Goal: Task Accomplishment & Management: Complete application form

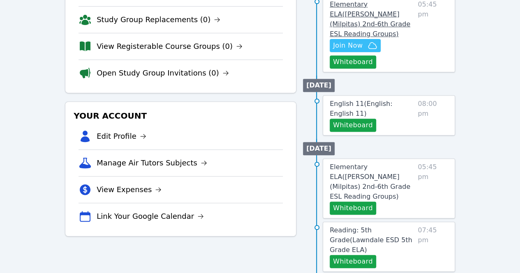
scroll to position [146, 0]
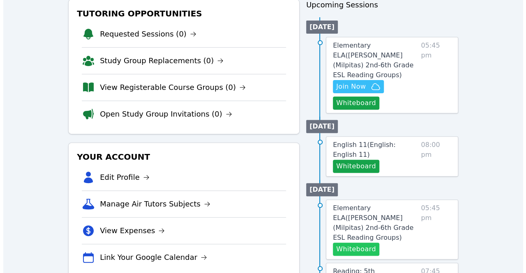
scroll to position [101, 0]
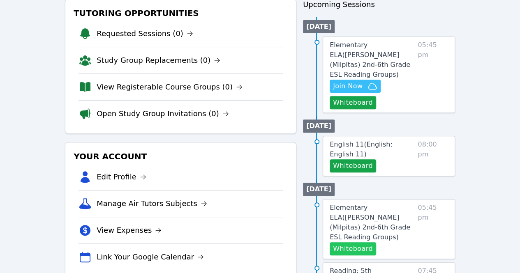
click at [363, 243] on button "Whiteboard" at bounding box center [353, 249] width 46 height 13
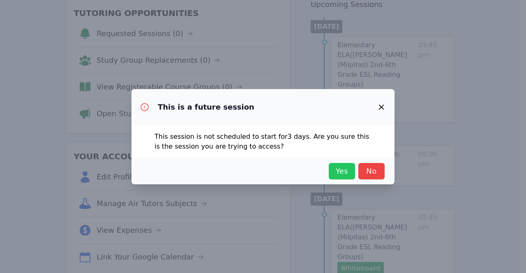
click at [344, 165] on button "Yes" at bounding box center [342, 171] width 26 height 16
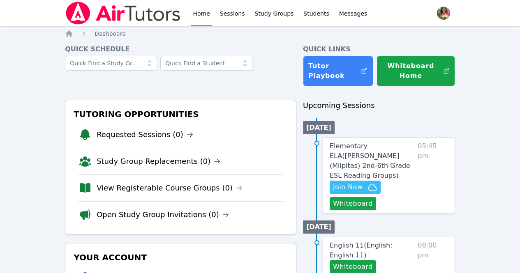
scroll to position [101, 0]
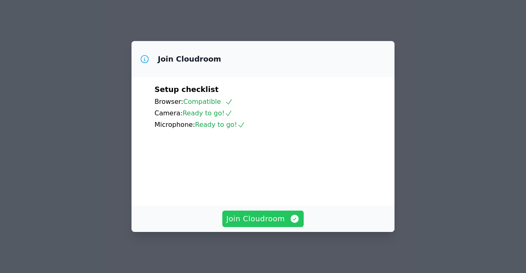
click at [247, 215] on span "Join Cloudroom" at bounding box center [264, 219] width 74 height 12
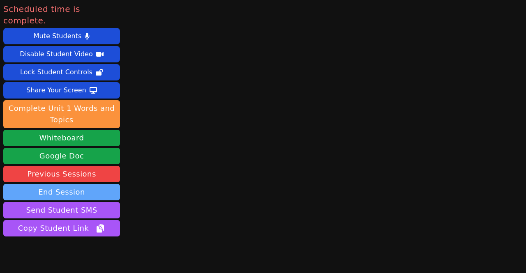
click at [81, 184] on button "End Session" at bounding box center [61, 192] width 117 height 16
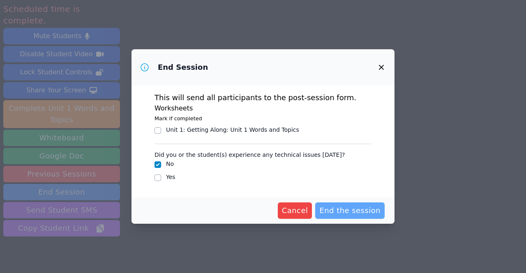
click at [347, 210] on span "End the session" at bounding box center [349, 211] width 61 height 12
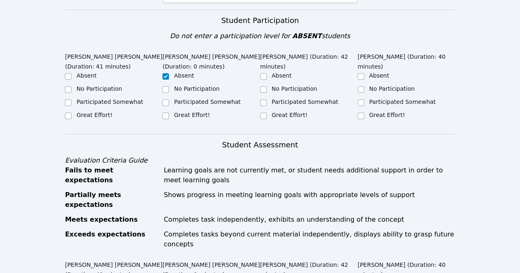
scroll to position [189, 0]
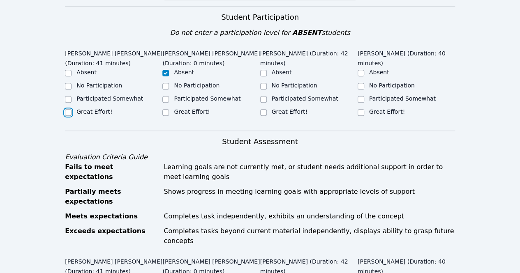
click at [67, 111] on input "Great Effort!" at bounding box center [68, 112] width 7 height 7
checkbox input "true"
click at [261, 110] on input "Great Effort!" at bounding box center [263, 112] width 7 height 7
checkbox input "true"
click at [358, 113] on input "Great Effort!" at bounding box center [361, 112] width 7 height 7
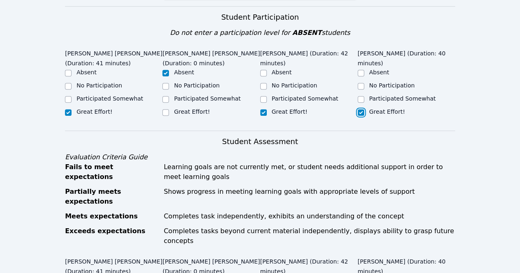
checkbox input "true"
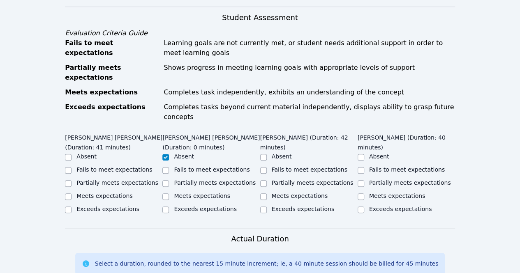
scroll to position [334, 0]
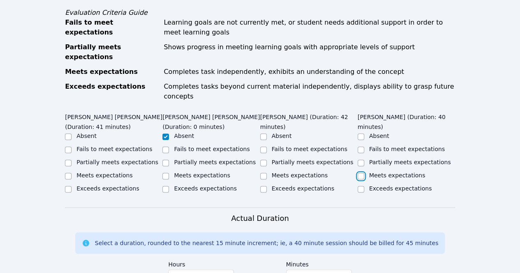
click at [363, 173] on input "Meets expectations" at bounding box center [361, 176] width 7 height 7
checkbox input "true"
click at [264, 173] on input "Meets expectations" at bounding box center [263, 176] width 7 height 7
checkbox input "true"
click at [68, 173] on input "Meets expectations" at bounding box center [68, 176] width 7 height 7
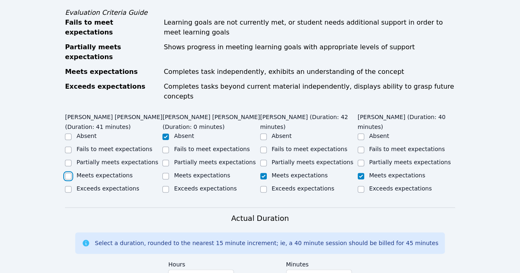
checkbox input "true"
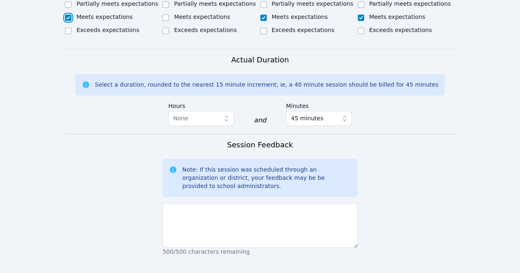
scroll to position [495, 0]
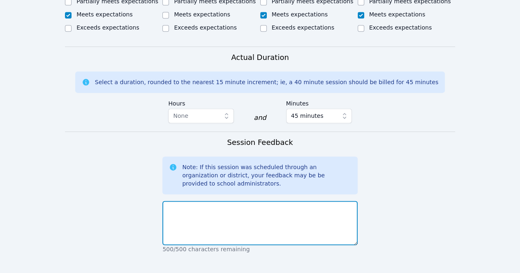
click at [197, 201] on textarea at bounding box center [259, 223] width 195 height 44
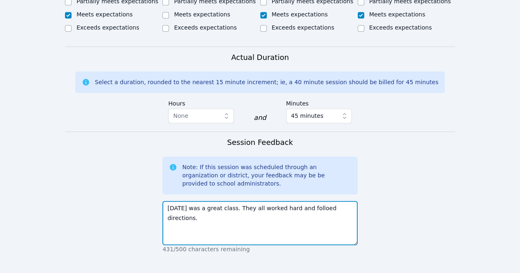
click at [306, 201] on textarea "Today was a great class. They all worked hard and folloed directions." at bounding box center [259, 223] width 195 height 44
click at [347, 201] on textarea "Today was a great class. They all worked hard and followed directions." at bounding box center [259, 223] width 195 height 44
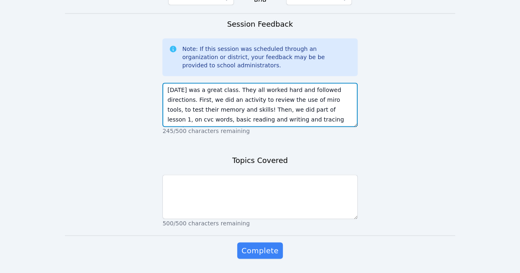
scroll to position [617, 0]
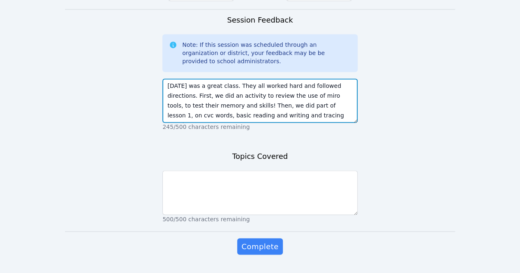
type textarea "Today was a great class. They all worked hard and followed directions. First, w…"
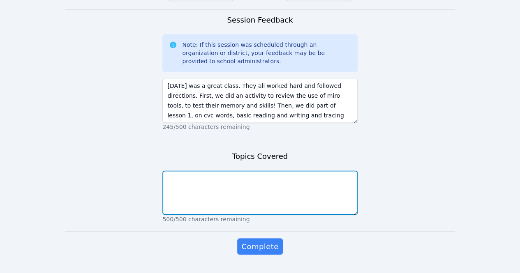
click at [264, 172] on textarea at bounding box center [259, 193] width 195 height 44
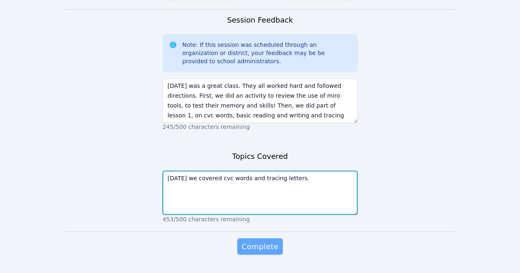
type textarea "Today we covered cvc words and tracing letters."
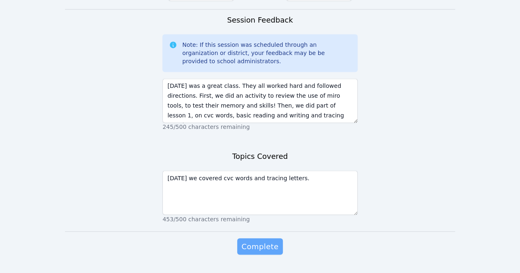
click at [266, 241] on span "Complete" at bounding box center [259, 247] width 37 height 12
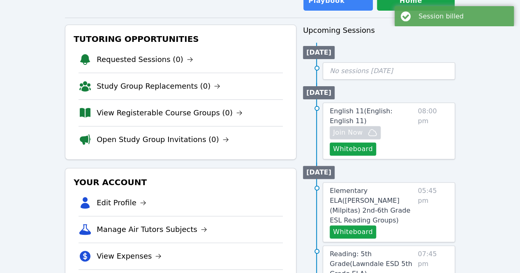
scroll to position [76, 0]
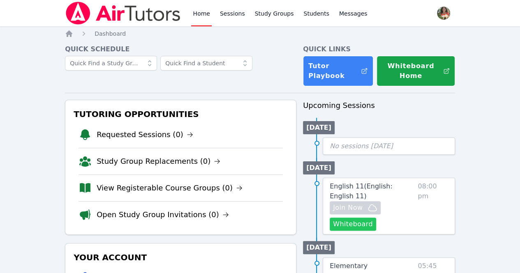
click at [360, 222] on button "Whiteboard" at bounding box center [353, 224] width 46 height 13
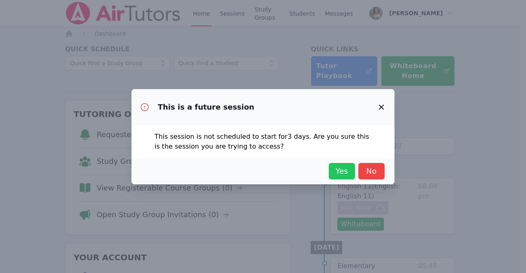
click at [334, 174] on span "Yes" at bounding box center [342, 172] width 18 height 12
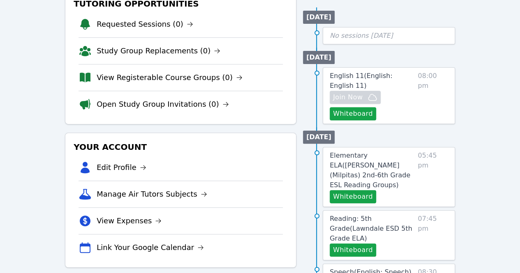
scroll to position [111, 0]
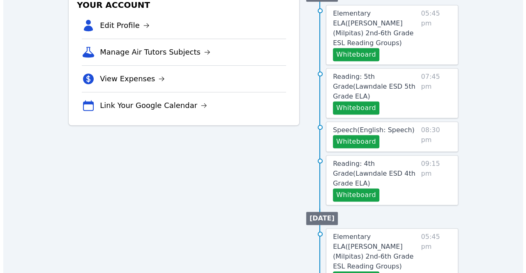
scroll to position [253, 0]
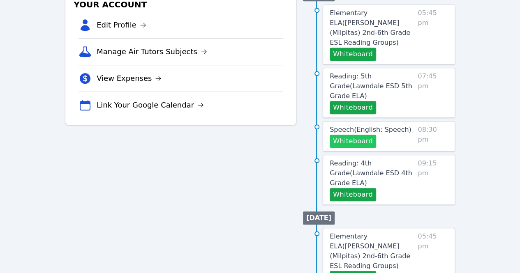
click at [350, 135] on button "Whiteboard" at bounding box center [353, 141] width 46 height 13
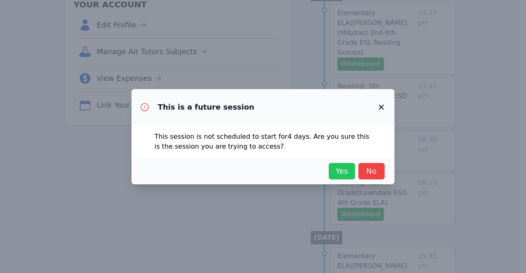
click at [336, 170] on span "Yes" at bounding box center [342, 172] width 18 height 12
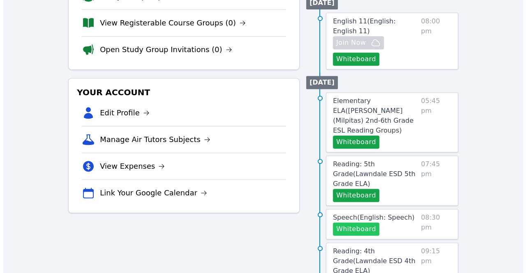
scroll to position [180, 0]
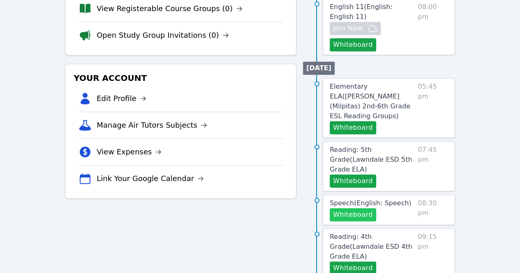
click at [345, 208] on button "Whiteboard" at bounding box center [353, 214] width 46 height 13
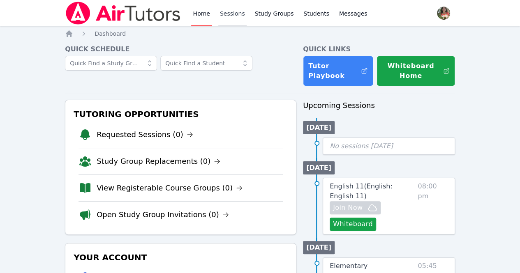
click at [237, 9] on link "Sessions" at bounding box center [232, 13] width 28 height 26
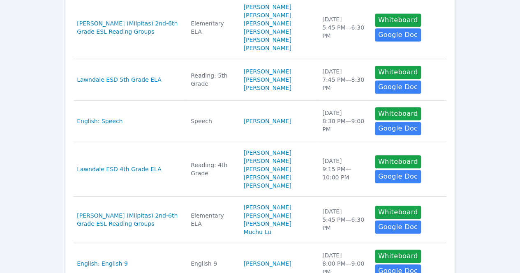
scroll to position [242, 0]
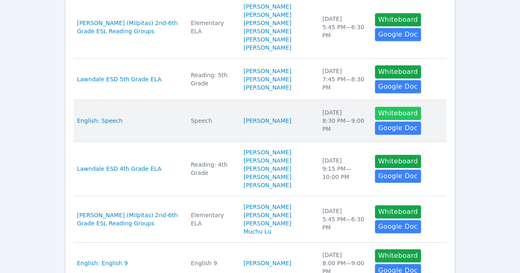
click at [377, 115] on button "Whiteboard" at bounding box center [398, 113] width 46 height 13
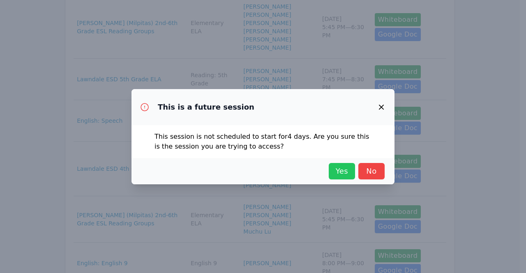
click at [341, 172] on span "Yes" at bounding box center [342, 172] width 18 height 12
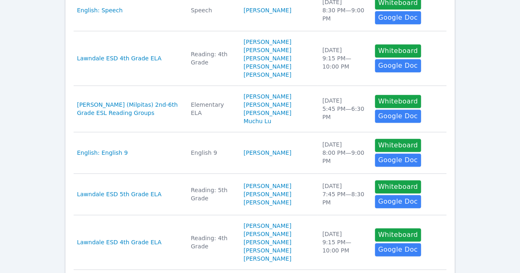
scroll to position [353, 0]
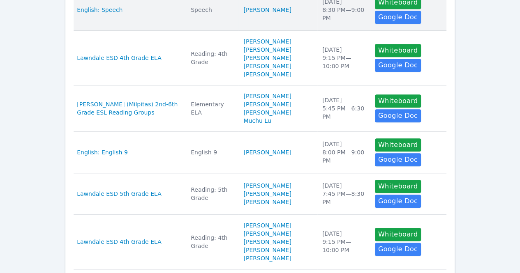
click at [263, 19] on td "Students [PERSON_NAME]" at bounding box center [277, 10] width 79 height 42
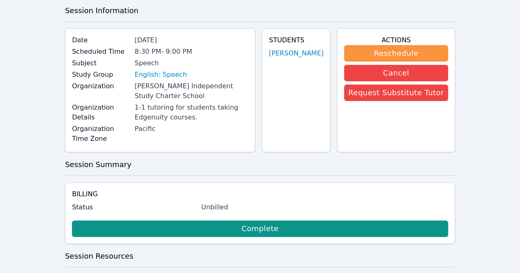
scroll to position [39, 0]
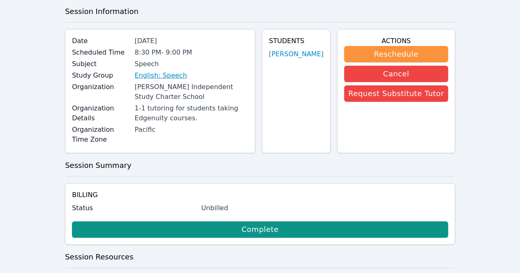
click at [163, 76] on link "English: Speech" at bounding box center [160, 76] width 52 height 10
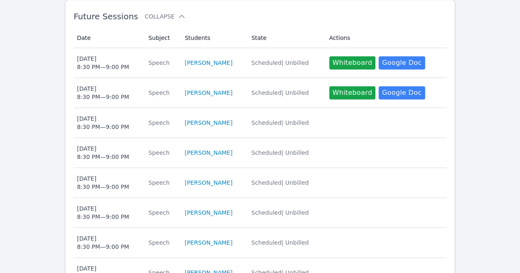
scroll to position [250, 0]
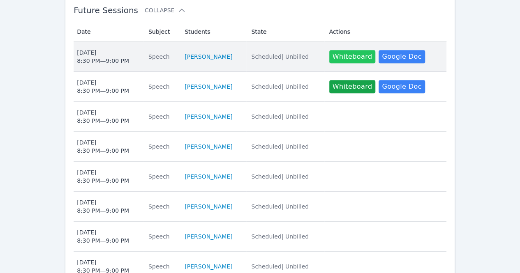
click at [346, 50] on button "Whiteboard" at bounding box center [352, 56] width 46 height 13
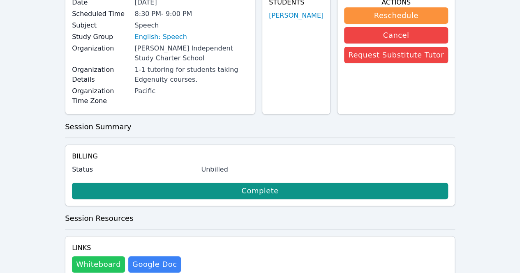
click at [104, 257] on button "Whiteboard" at bounding box center [98, 265] width 53 height 16
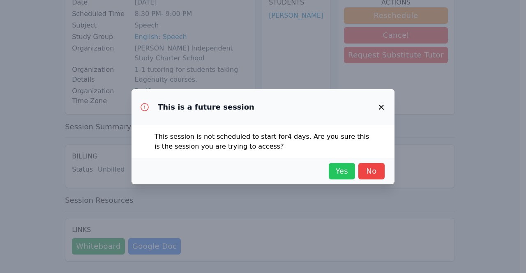
click at [335, 171] on span "Yes" at bounding box center [342, 172] width 18 height 12
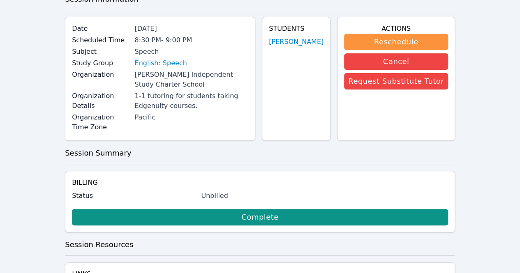
scroll to position [0, 0]
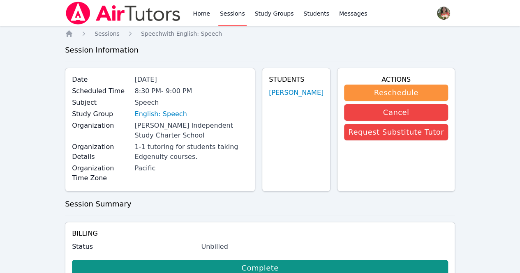
click at [231, 13] on link "Sessions" at bounding box center [232, 13] width 28 height 26
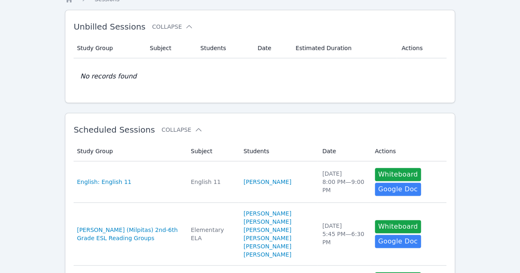
scroll to position [35, 0]
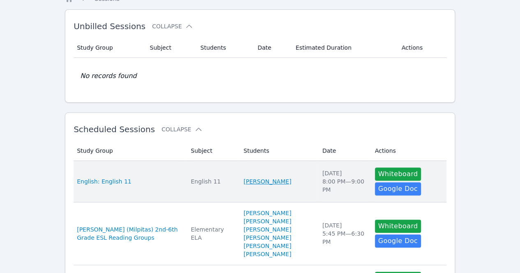
click at [255, 178] on link "[PERSON_NAME]" at bounding box center [267, 182] width 48 height 8
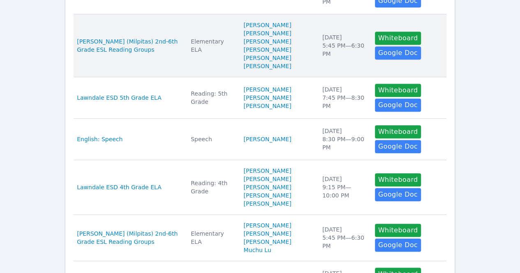
scroll to position [223, 0]
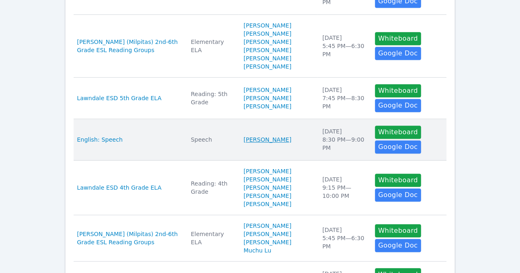
click at [261, 143] on link "[PERSON_NAME]" at bounding box center [267, 140] width 48 height 8
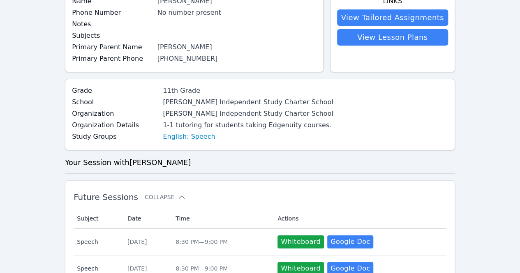
scroll to position [83, 0]
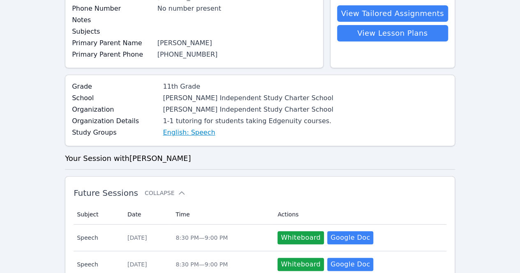
click at [179, 132] on link "English: Speech" at bounding box center [189, 133] width 52 height 10
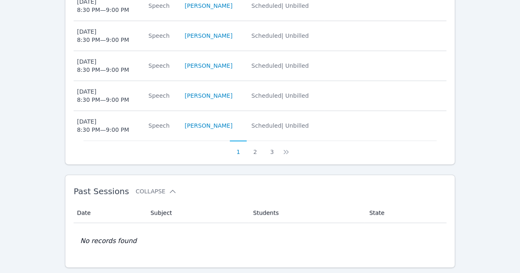
scroll to position [459, 0]
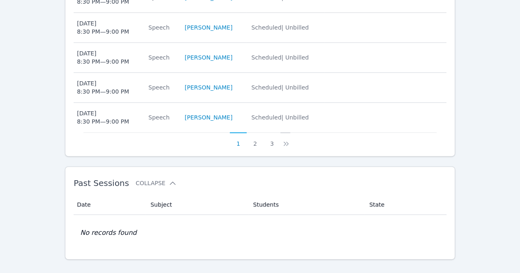
click at [284, 142] on icon at bounding box center [285, 144] width 2 height 4
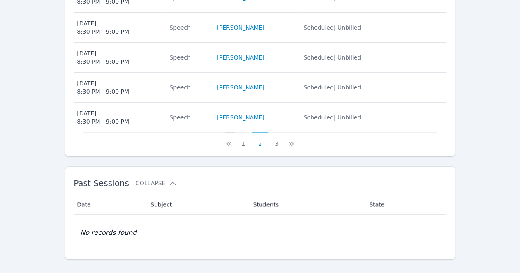
click at [234, 133] on button at bounding box center [230, 140] width 10 height 16
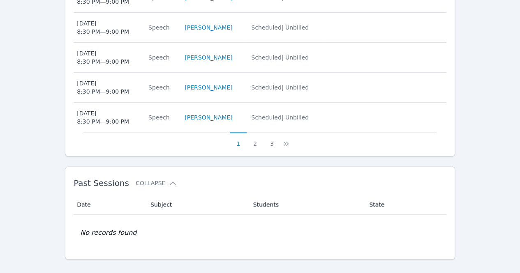
click at [234, 133] on button "1" at bounding box center [238, 140] width 17 height 16
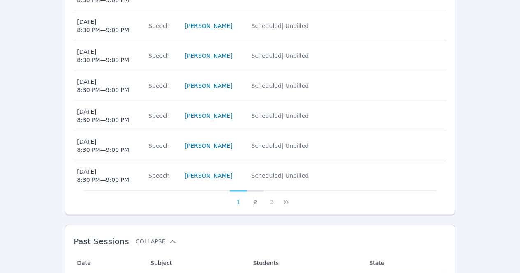
scroll to position [402, 0]
click at [256, 190] on button "2" at bounding box center [255, 198] width 17 height 16
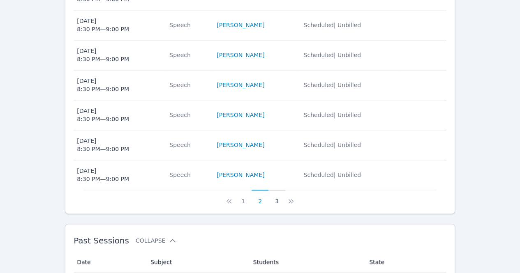
click at [277, 191] on button "3" at bounding box center [276, 198] width 17 height 16
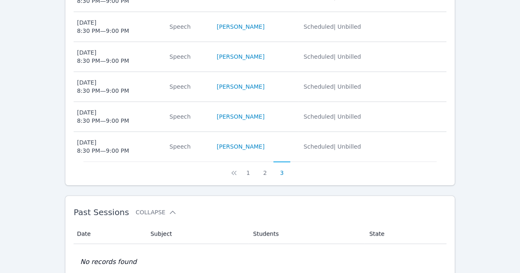
scroll to position [370, 0]
